Goal: Transaction & Acquisition: Purchase product/service

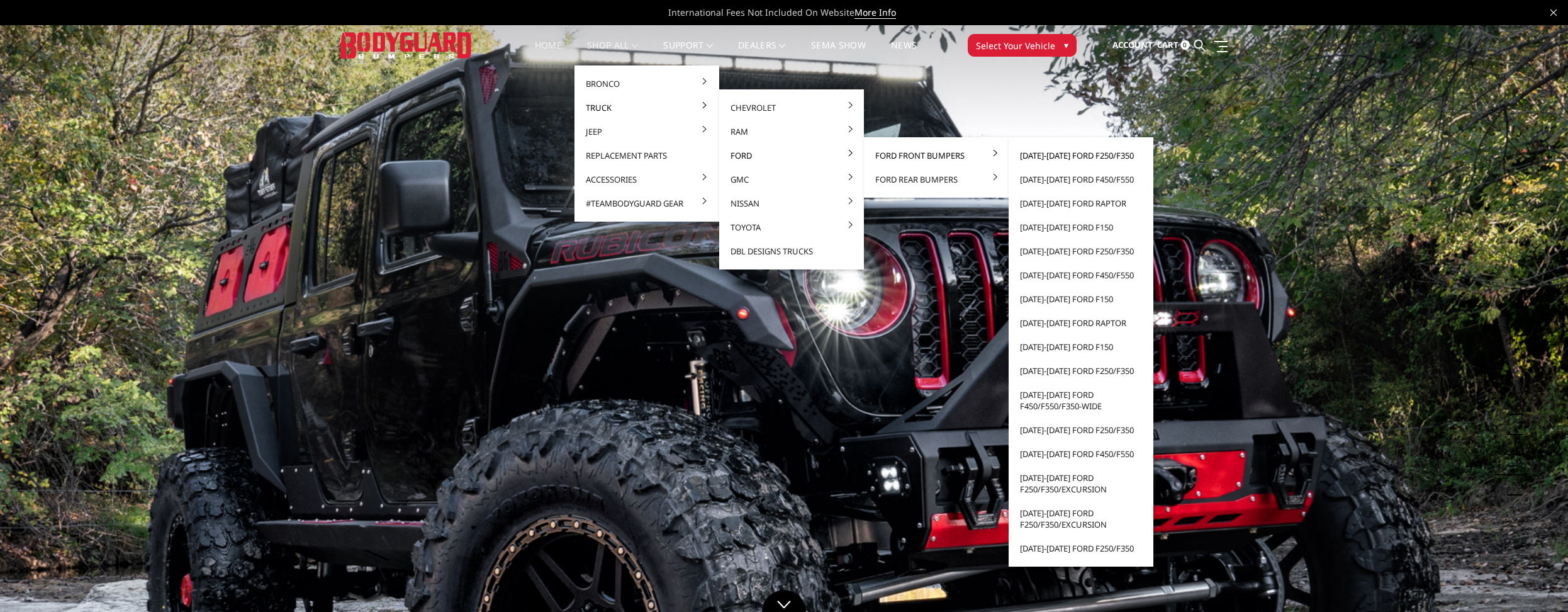
click at [760, 157] on link "[DATE]-[DATE] Ford F250/F350" at bounding box center [1081, 155] width 135 height 24
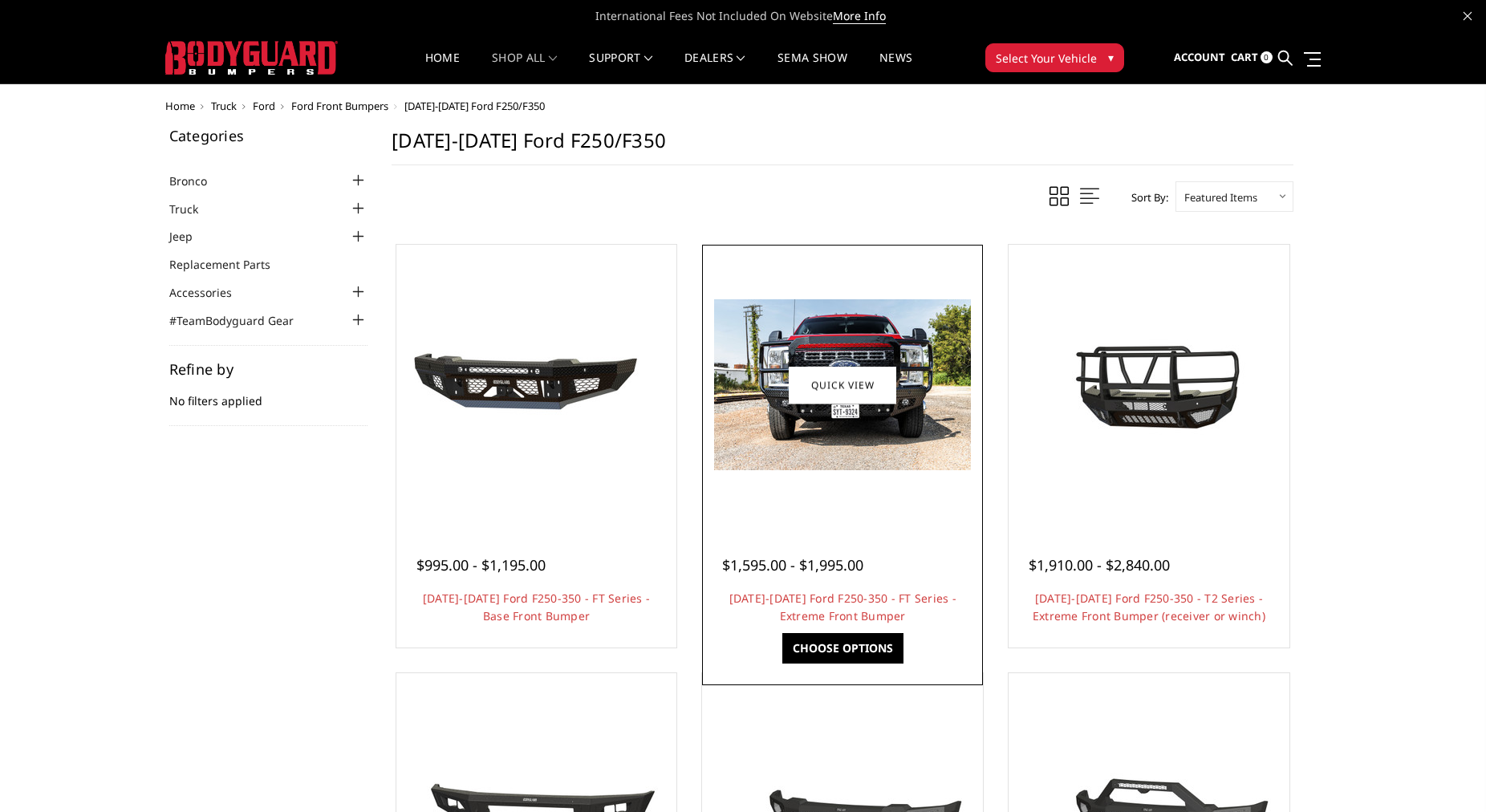
click at [830, 481] on div at bounding box center [842, 384] width 272 height 272
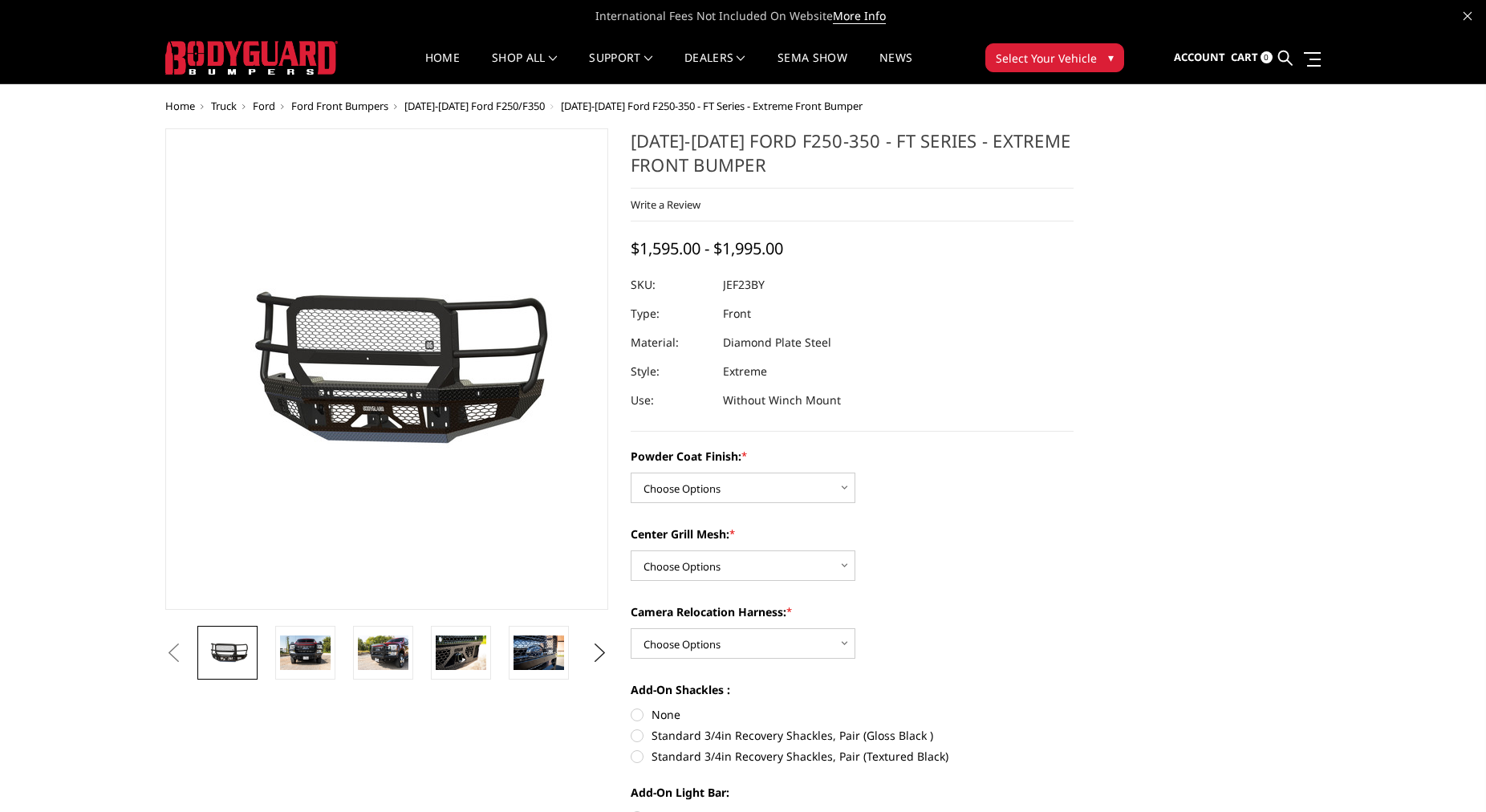
click at [942, 559] on div "Center Grill Mesh: * Choose Options WITH Expanded Metal in Center Grill WITHOUT…" at bounding box center [852, 552] width 443 height 55
click at [630, 473] on select "Choose Options Bare Metal Gloss Black Powder Coat Textured Black Powder Coat" at bounding box center [743, 488] width 224 height 30
select select "3265"
click option "Textured Black Powder Coat" at bounding box center [0, 0] width 0 height 0
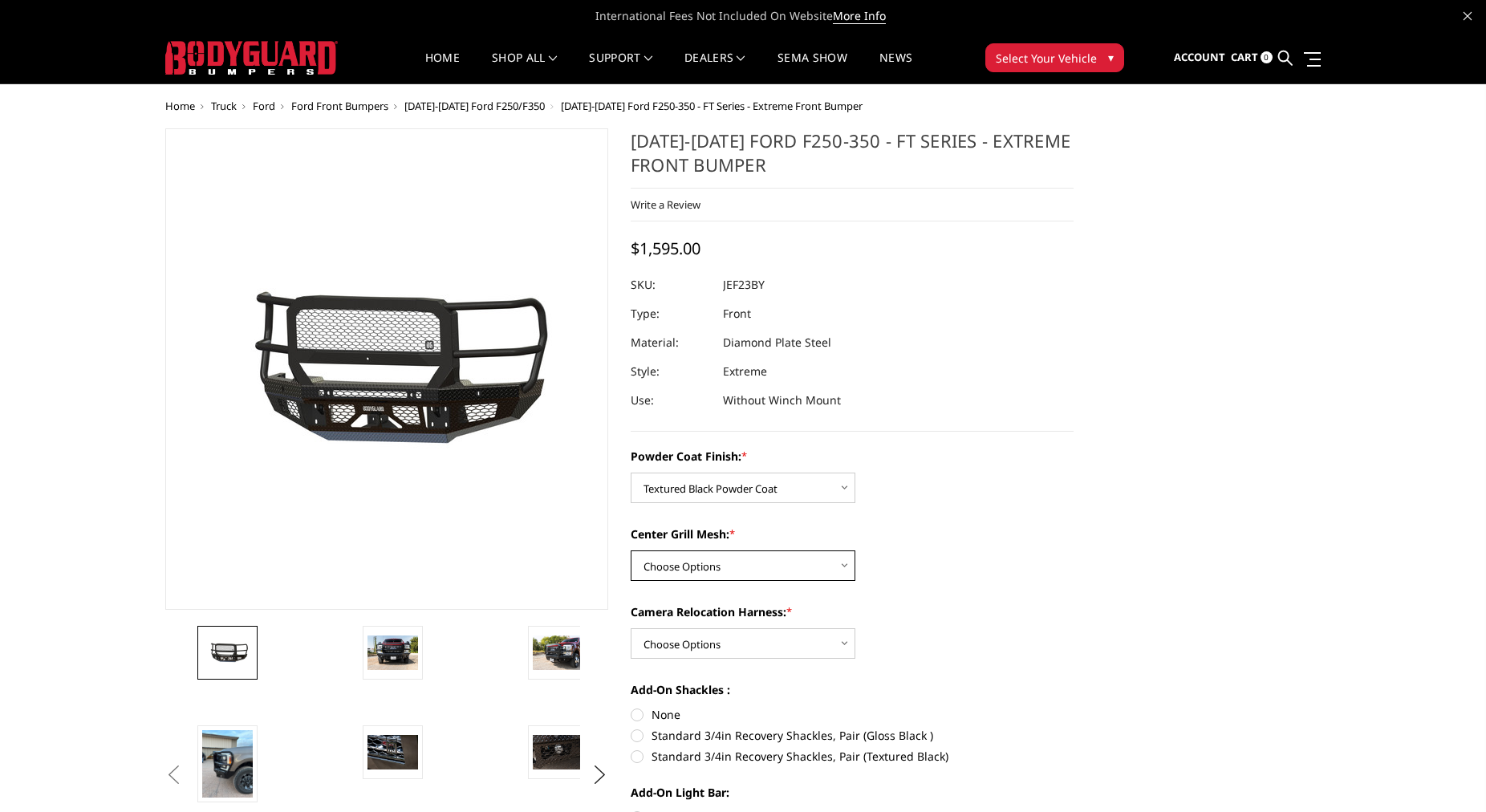
click at [630, 551] on select "Choose Options WITH Expanded Metal in Center Grill WITHOUT Expanded Metal in Ce…" at bounding box center [743, 565] width 224 height 30
click option "WITH Expanded Metal in Center Grill" at bounding box center [0, 0] width 0 height 0
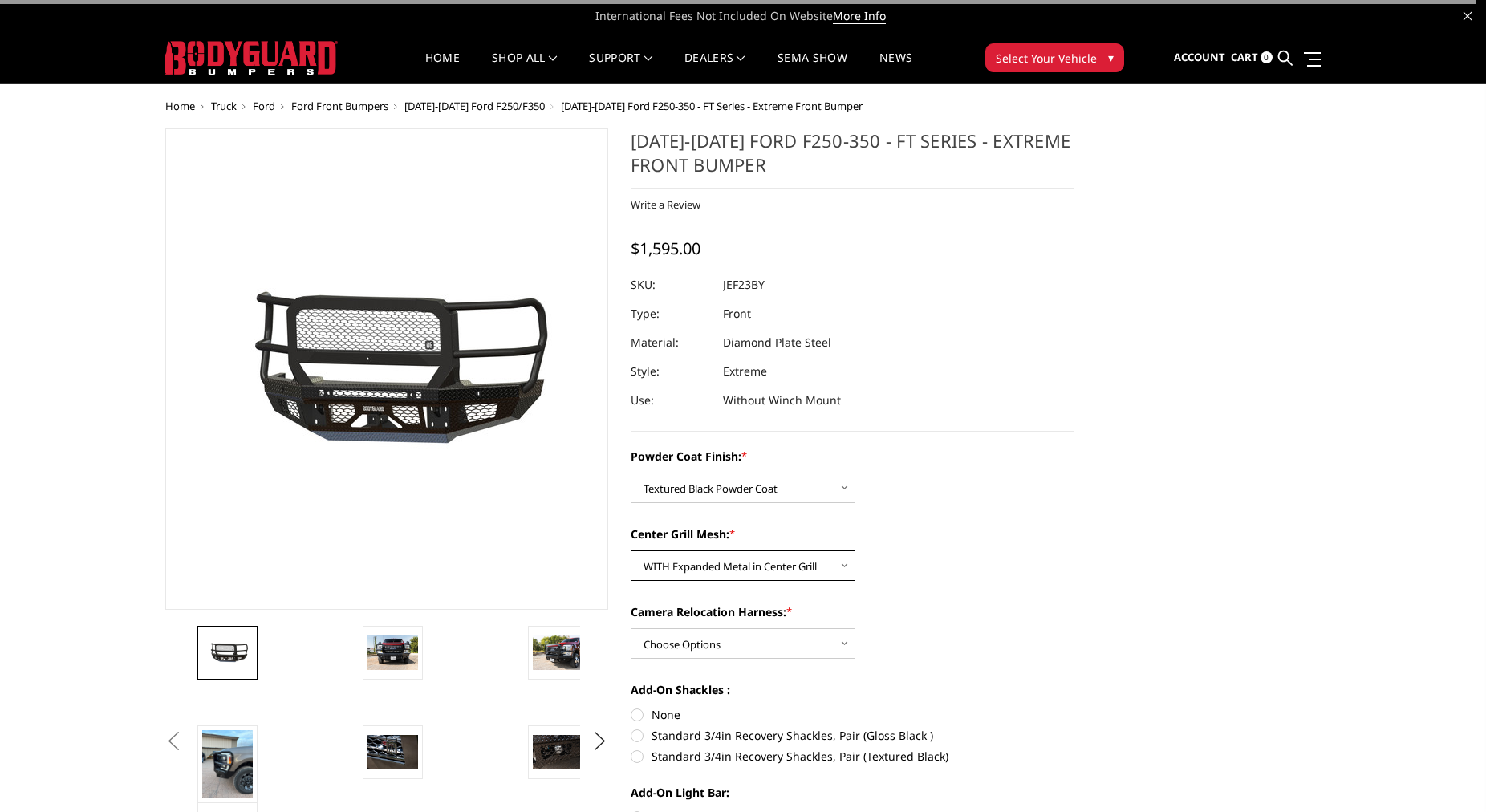
click at [630, 551] on select "Choose Options WITH Expanded Metal in Center Grill WITHOUT Expanded Metal in Ce…" at bounding box center [743, 565] width 224 height 30
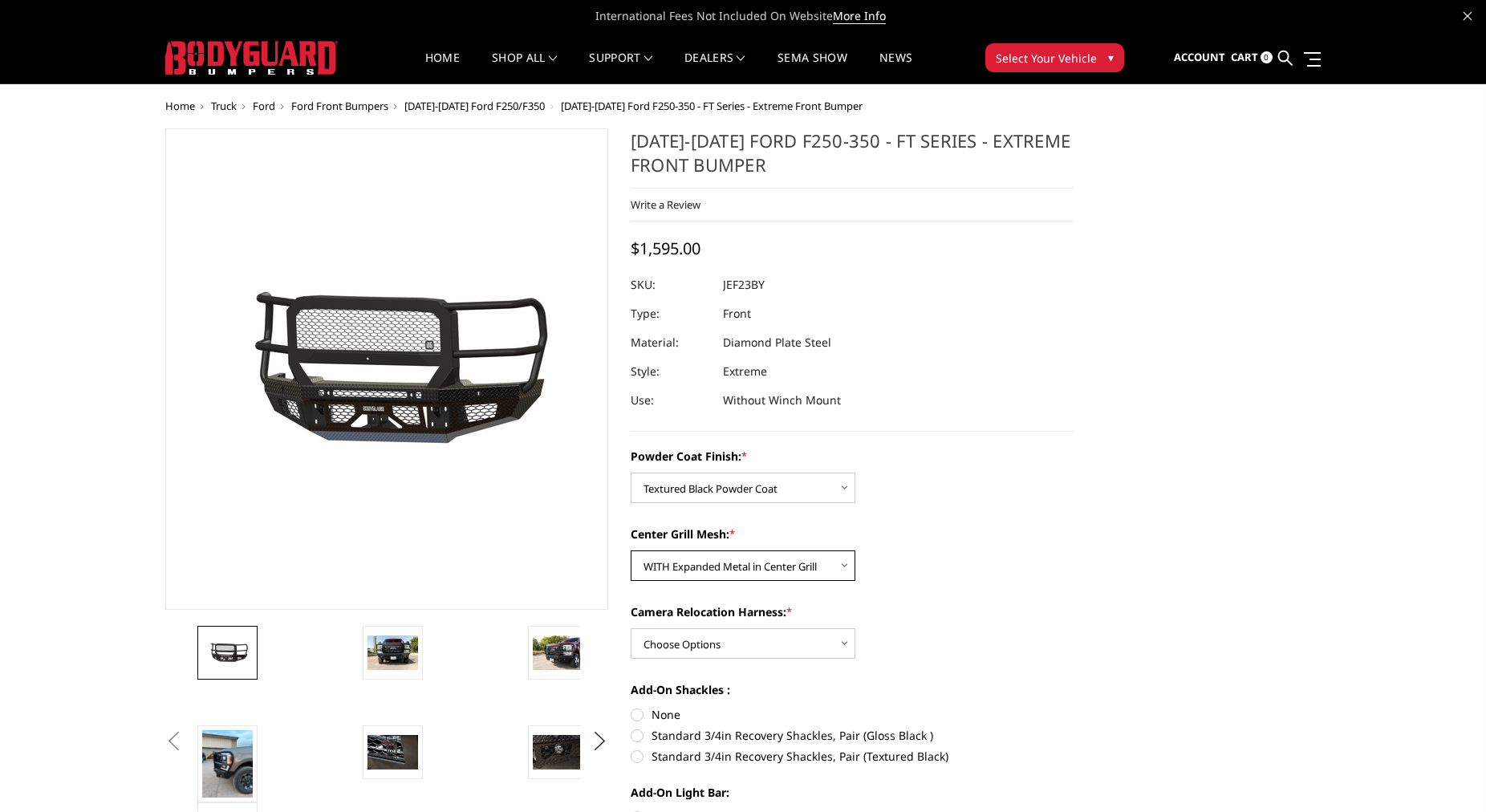
select select "3267"
click option "WITHOUT Expanded Metal in Center Grill" at bounding box center [0, 0] width 0 height 0
click at [772, 623] on div "Camera Relocation Harness: * Choose Options WITH Camera Relocation Harness WITH…" at bounding box center [852, 631] width 443 height 55
click at [630, 628] on select "Choose Options WITH Camera Relocation Harness WITHOUT Camera Relocation Harness" at bounding box center [743, 643] width 224 height 30
select select "3268"
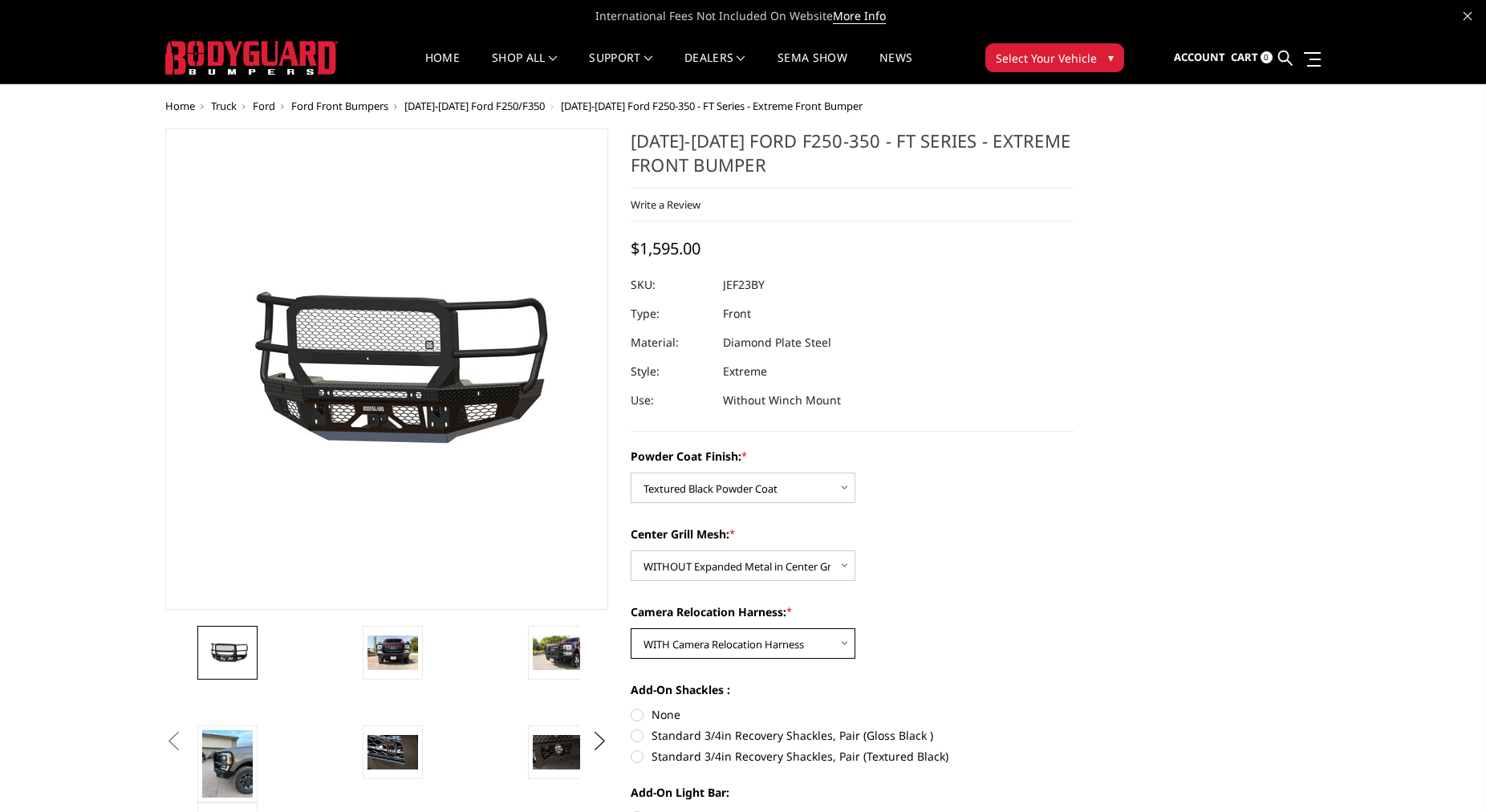
click option "WITH Camera Relocation Harness" at bounding box center [0, 0] width 0 height 0
click at [630, 551] on select "Choose Options WITH Expanded Metal in Center Grill WITHOUT Expanded Metal in Ce…" at bounding box center [743, 565] width 224 height 30
click at [1008, 599] on div "Powder Coat Finish: * Choose Options Bare Metal Gloss Black Powder Coat Texture…" at bounding box center [852, 645] width 443 height 395
click at [646, 739] on label "Standard 3/4in Recovery Shackles, Pair (Gloss Black )" at bounding box center [852, 734] width 443 height 17
click at [1074, 707] on input "Standard 3/4in Recovery Shackles, Pair (Gloss Black )" at bounding box center [1074, 706] width 1 height 1
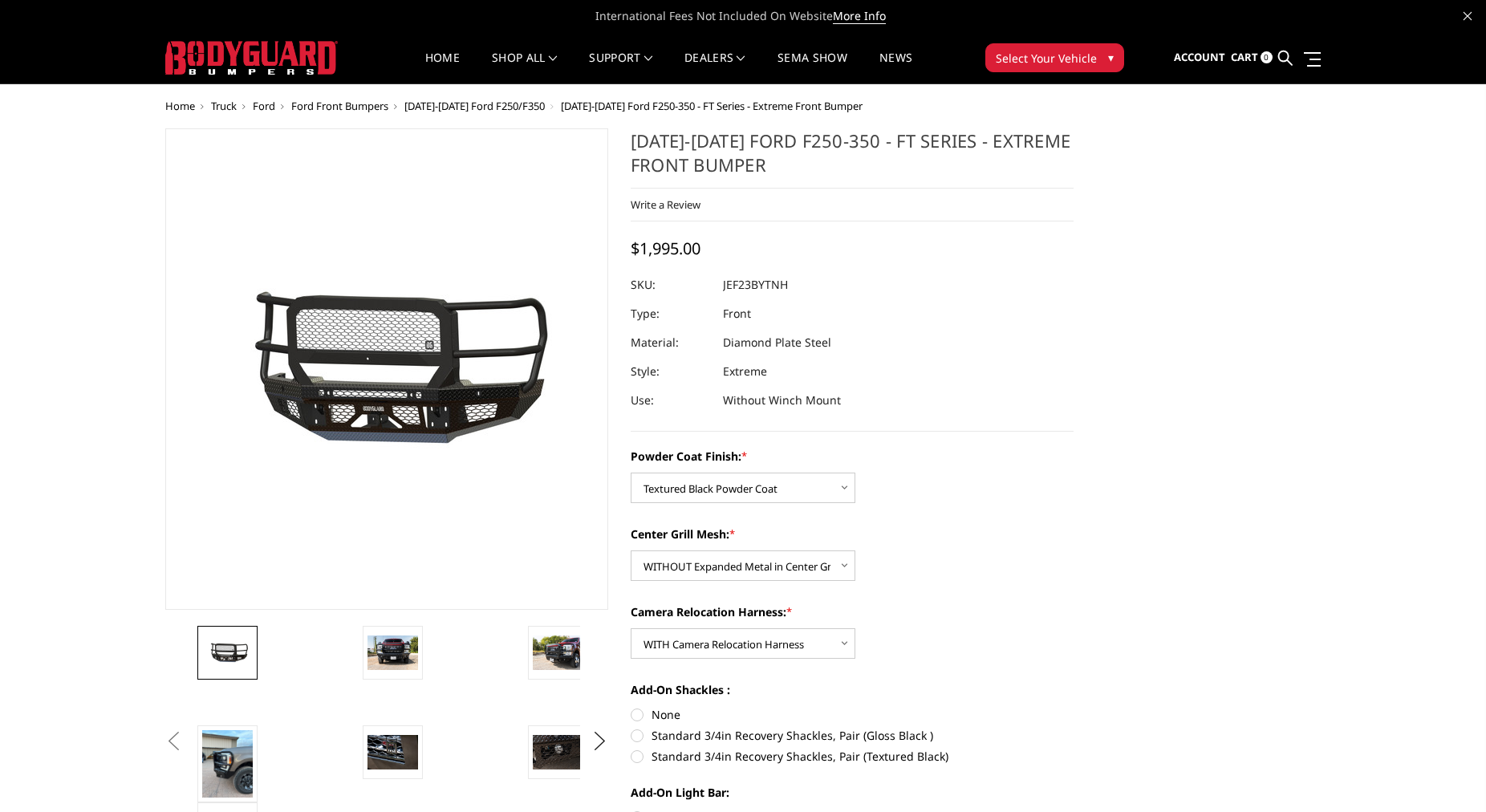
radio input "true"
click at [646, 739] on label "Standard 3/4in Recovery Shackles, Pair (Gloss Black )" at bounding box center [852, 734] width 443 height 17
click at [1074, 707] on input "Standard 3/4in Recovery Shackles, Pair (Gloss Black )" at bounding box center [1074, 706] width 1 height 1
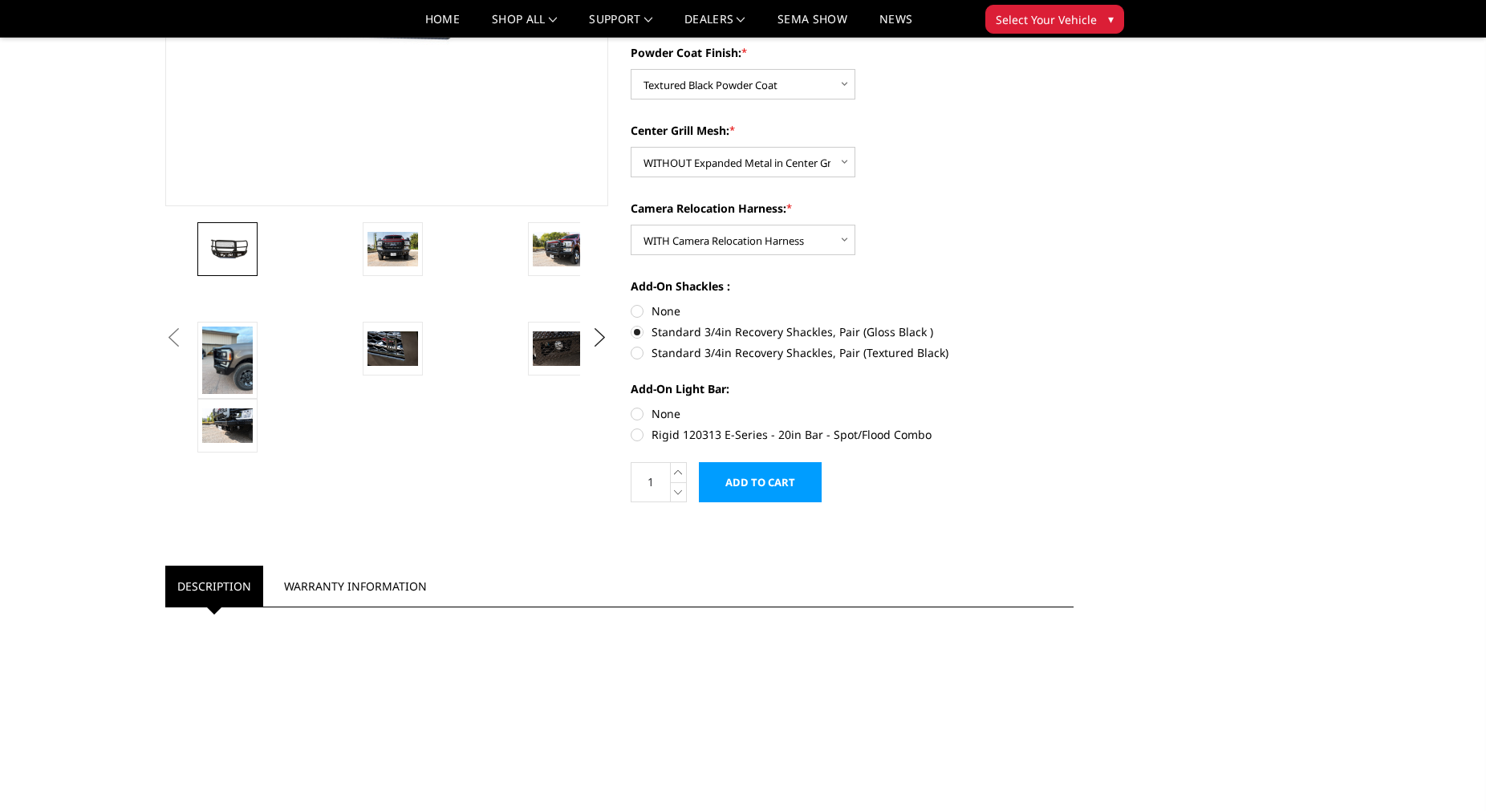
scroll to position [381, 0]
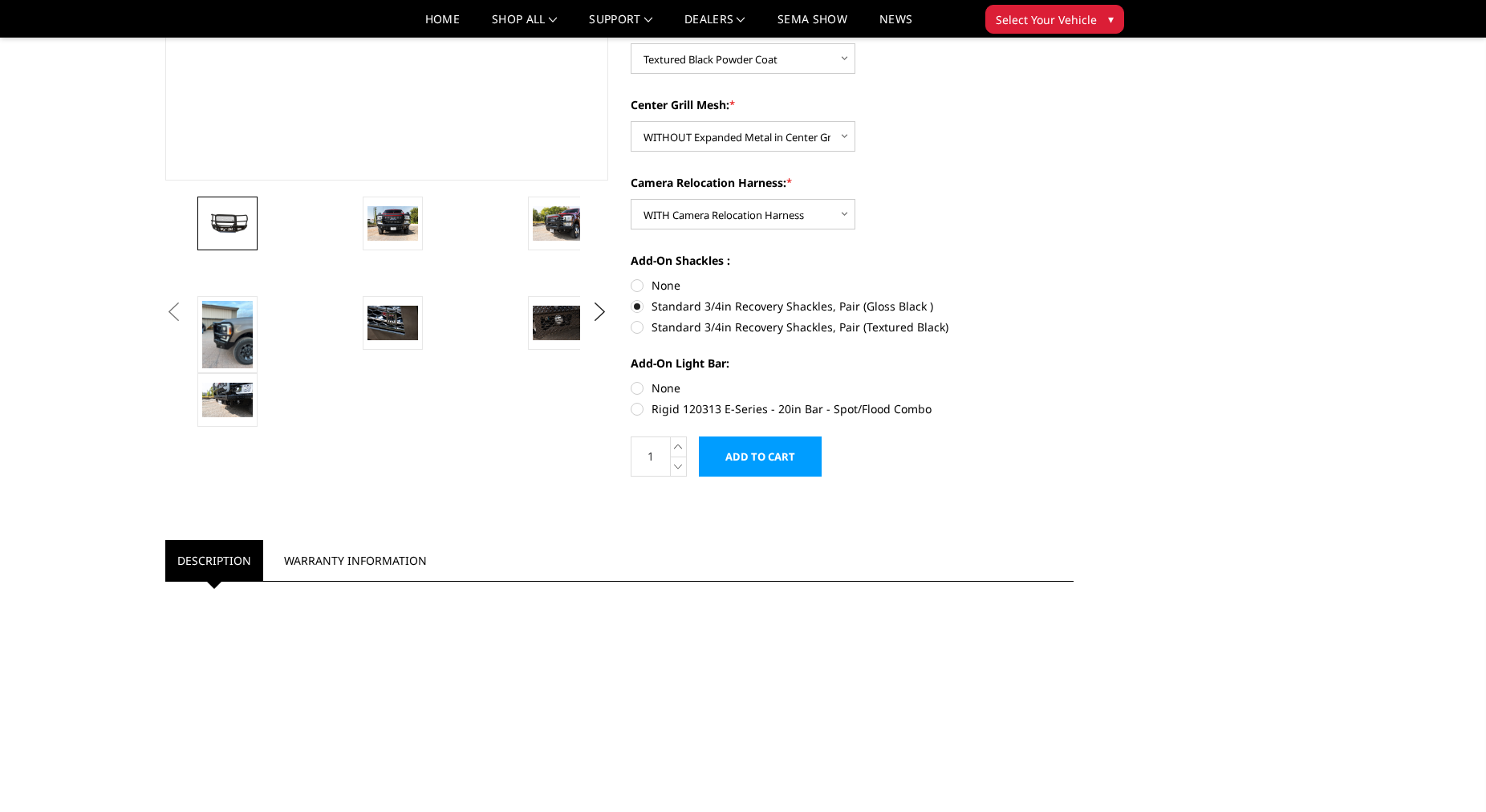
click at [639, 303] on label "Standard 3/4in Recovery Shackles, Pair (Gloss Black )" at bounding box center [852, 306] width 443 height 17
click at [1074, 277] on input "Standard 3/4in Recovery Shackles, Pair (Gloss Black )" at bounding box center [1074, 276] width 1 height 1
click at [639, 303] on label "Standard 3/4in Recovery Shackles, Pair (Gloss Black )" at bounding box center [852, 306] width 443 height 17
click at [1074, 277] on input "Standard 3/4in Recovery Shackles, Pair (Gloss Black )" at bounding box center [1074, 276] width 1 height 1
click at [657, 307] on label "Standard 3/4in Recovery Shackles, Pair (Gloss Black )" at bounding box center [852, 306] width 443 height 17
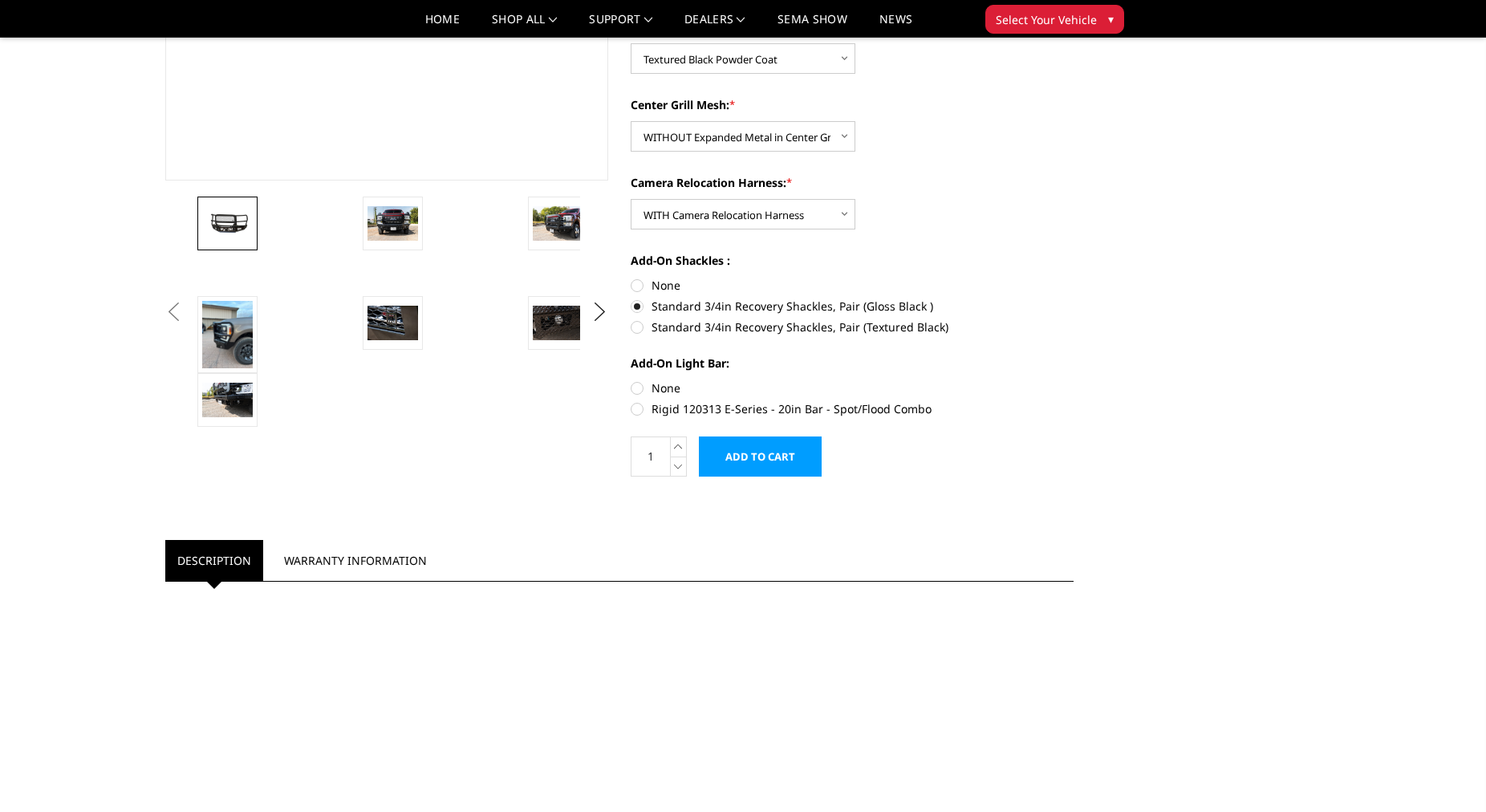
click at [1074, 277] on input "Standard 3/4in Recovery Shackles, Pair (Gloss Black )" at bounding box center [1074, 276] width 1 height 1
click at [643, 289] on label "None" at bounding box center [852, 284] width 443 height 17
click at [631, 277] on input "None" at bounding box center [630, 276] width 1 height 1
radio input "true"
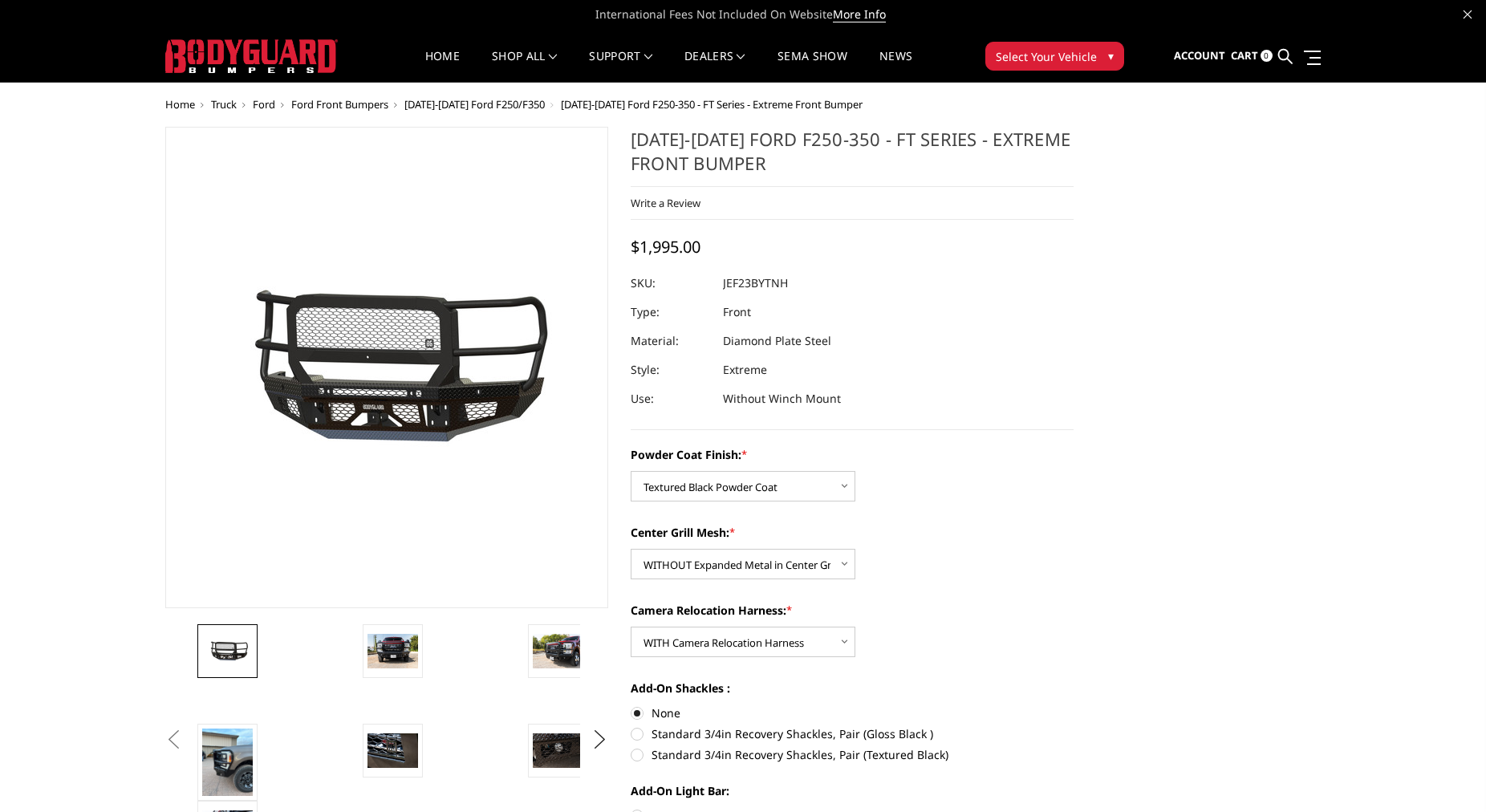
scroll to position [0, 0]
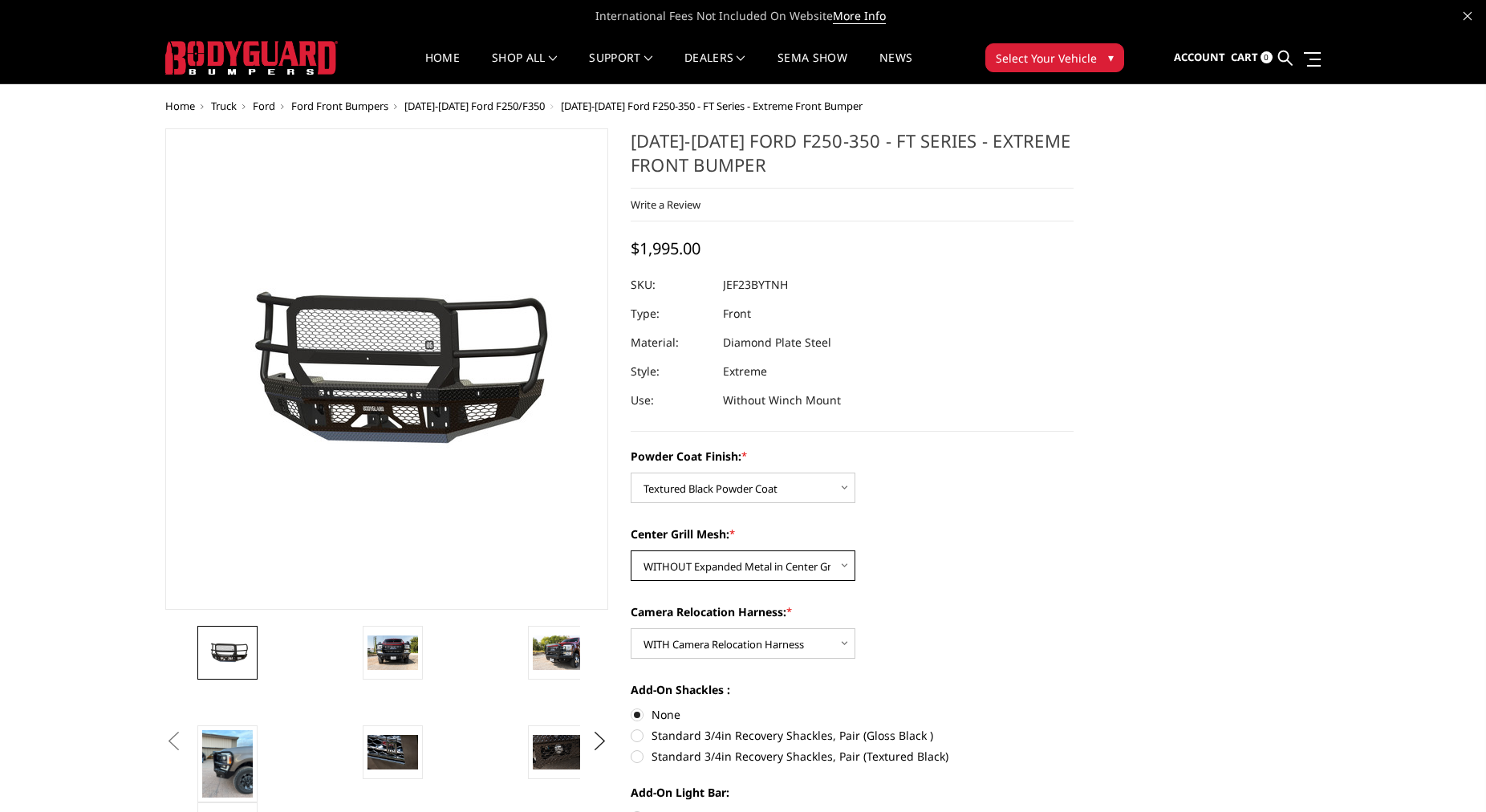
click at [630, 551] on select "Choose Options WITH Expanded Metal in Center Grill WITHOUT Expanded Metal in Ce…" at bounding box center [743, 565] width 224 height 30
select select "3266"
click option "WITH Expanded Metal in Center Grill" at bounding box center [0, 0] width 0 height 0
